Goal: Check status: Check status

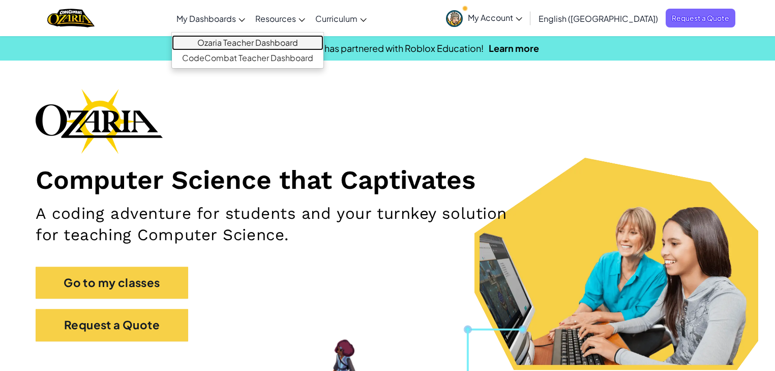
click at [254, 38] on link "Ozaria Teacher Dashboard" at bounding box center [248, 42] width 152 height 15
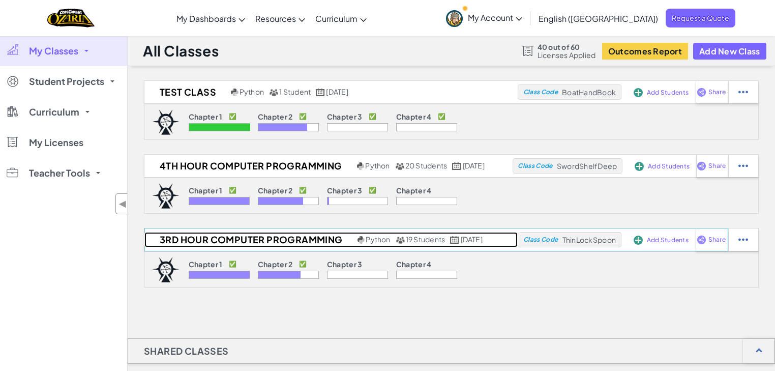
click at [242, 239] on h2 "3rd Hour Computer Programming" at bounding box center [249, 239] width 211 height 15
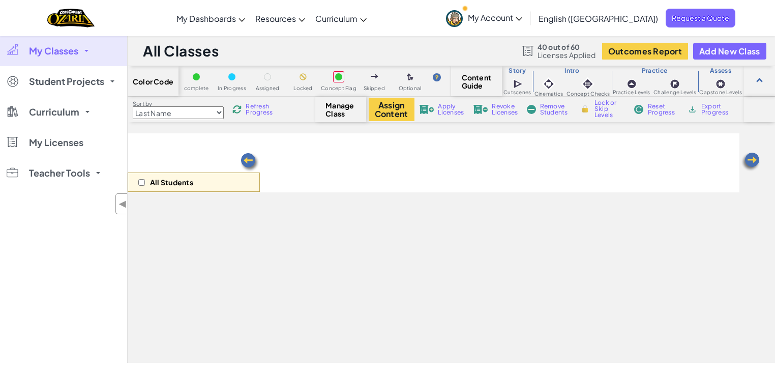
select select "5d8a57abe8919b28d5113af1"
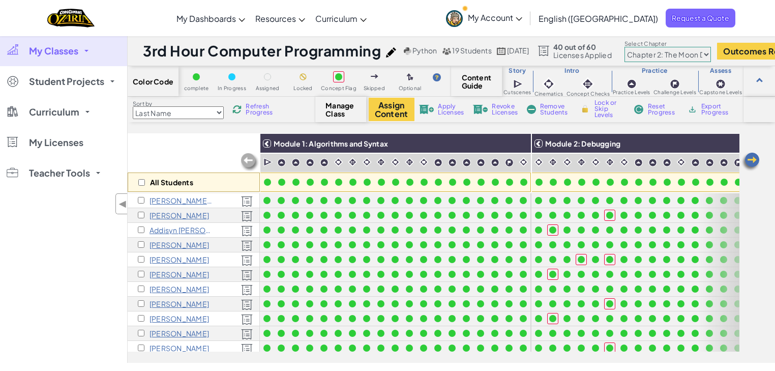
click at [751, 158] on img at bounding box center [751, 162] width 20 height 20
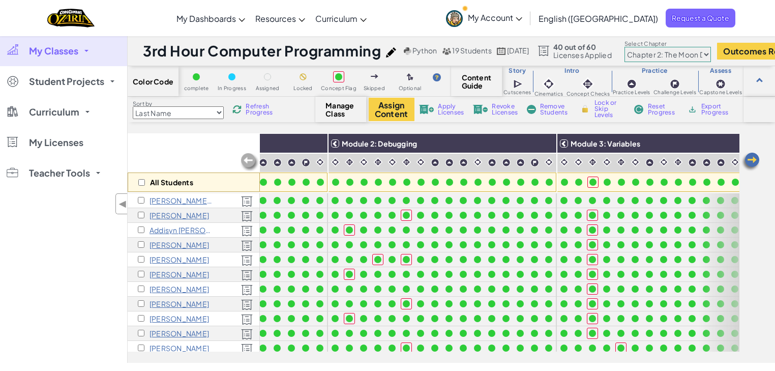
click at [751, 158] on img at bounding box center [751, 162] width 20 height 20
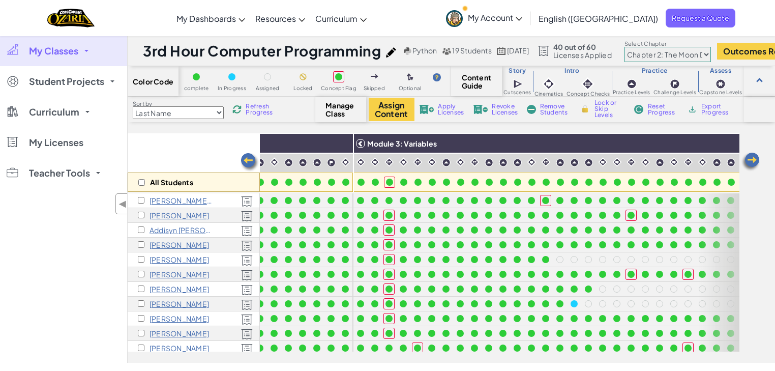
click at [751, 158] on img at bounding box center [751, 162] width 20 height 20
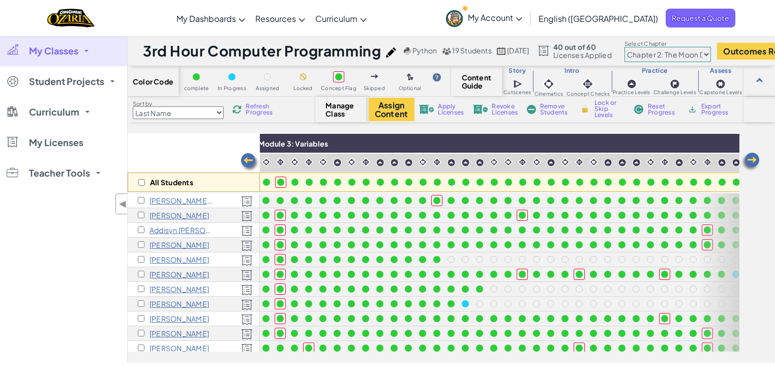
scroll to position [0, 610]
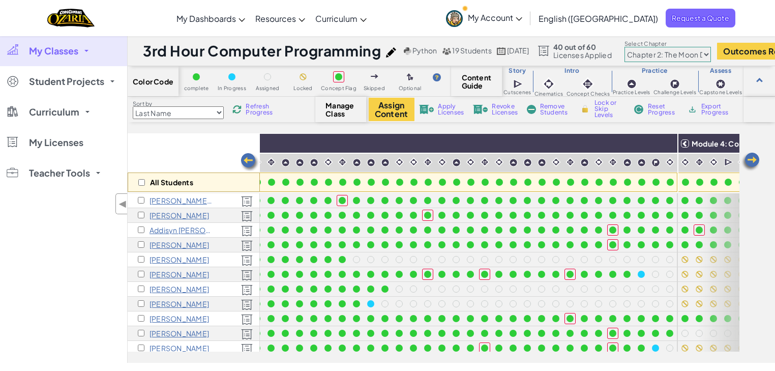
click at [755, 159] on img at bounding box center [751, 162] width 20 height 20
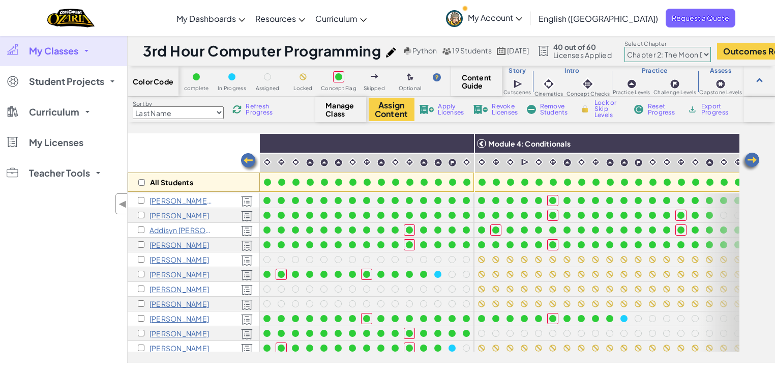
click at [755, 159] on img at bounding box center [751, 162] width 20 height 20
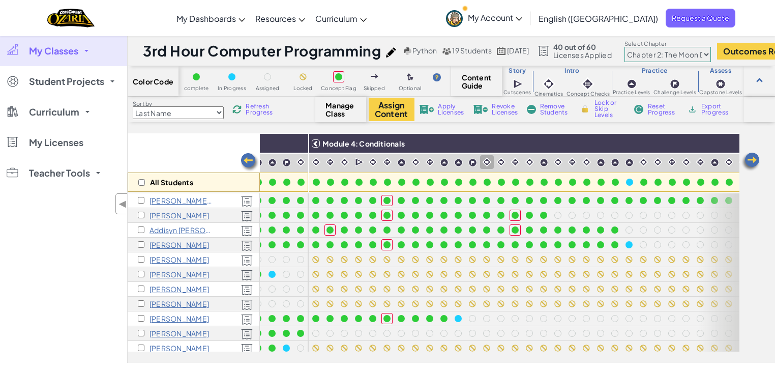
scroll to position [0, 1017]
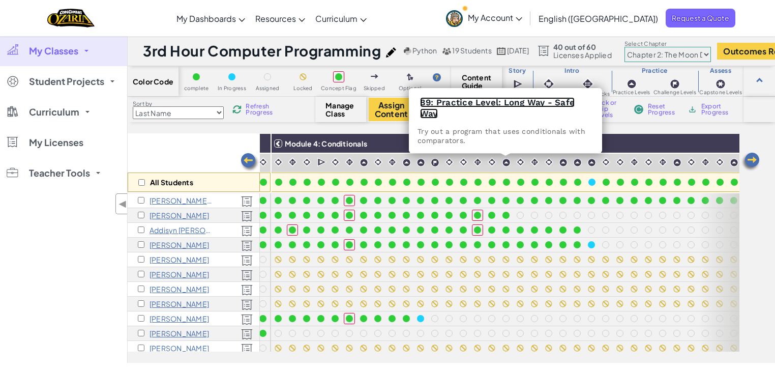
click at [504, 101] on link "89: Practice Level: Long Way - Safe Way" at bounding box center [497, 107] width 155 height 21
